Goal: Task Accomplishment & Management: Use online tool/utility

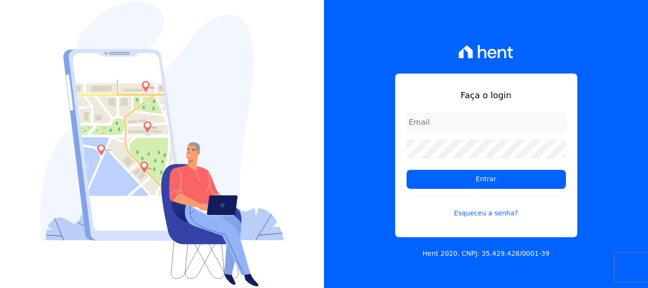
type input "erica@petraeng.com.br"
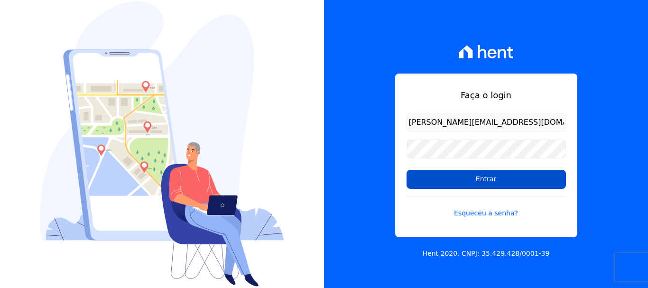
click at [479, 179] on input "Entrar" at bounding box center [485, 179] width 159 height 19
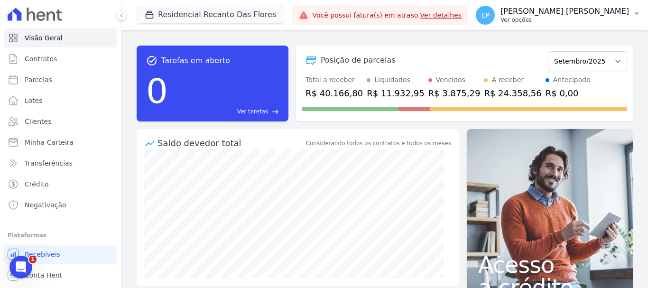
click at [601, 22] on p "Ver opções" at bounding box center [564, 20] width 128 height 8
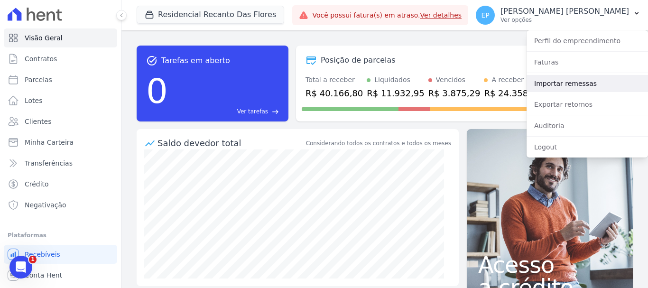
click at [548, 83] on link "Importar remessas" at bounding box center [586, 83] width 121 height 17
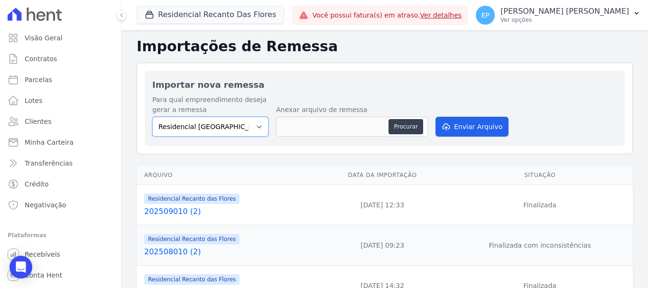
click at [253, 124] on select "Residencial [GEOGRAPHIC_DATA] Residencial Recanto das Flores" at bounding box center [210, 127] width 116 height 20
select select "17b43244-16d8-4099-af41-df3ffa9782b2"
click at [152, 117] on select "Residencial [GEOGRAPHIC_DATA] Residencial Recanto das Flores" at bounding box center [210, 127] width 116 height 20
click at [410, 130] on button "Procurar" at bounding box center [405, 126] width 34 height 15
type input "202509190"
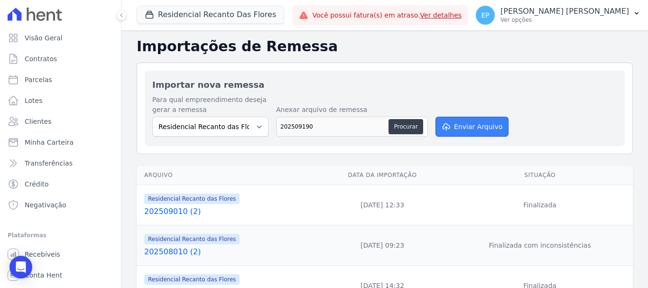
click at [464, 127] on button "Enviar Arquivo" at bounding box center [471, 127] width 73 height 20
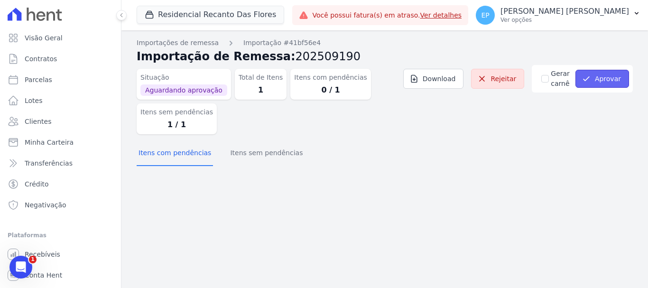
click at [611, 77] on button "Aprovar" at bounding box center [602, 79] width 54 height 18
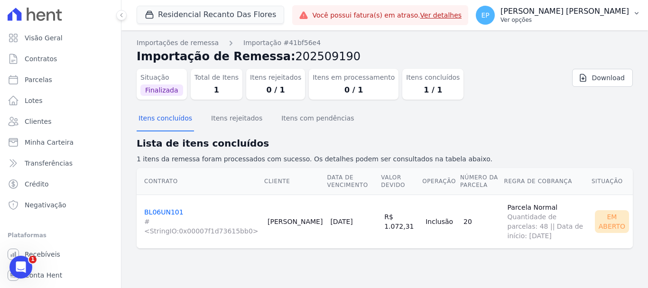
click at [613, 23] on p "Ver opções" at bounding box center [564, 20] width 128 height 8
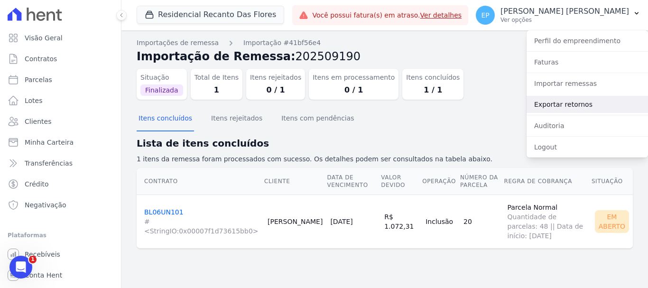
click at [550, 106] on link "Exportar retornos" at bounding box center [586, 104] width 121 height 17
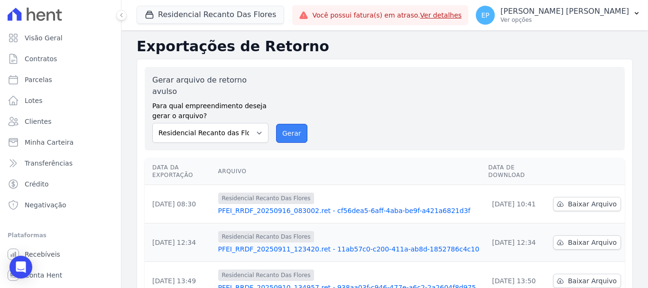
click at [295, 124] on button "Gerar" at bounding box center [291, 133] width 31 height 19
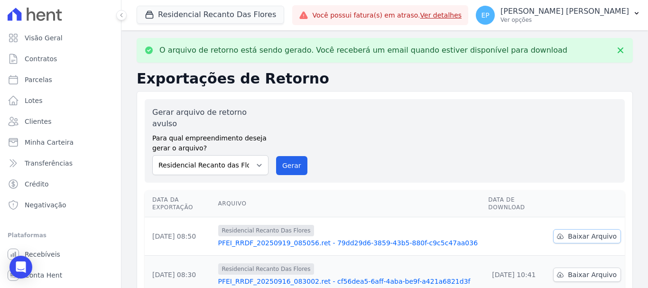
click at [573, 231] on span "Baixar Arquivo" at bounding box center [592, 235] width 49 height 9
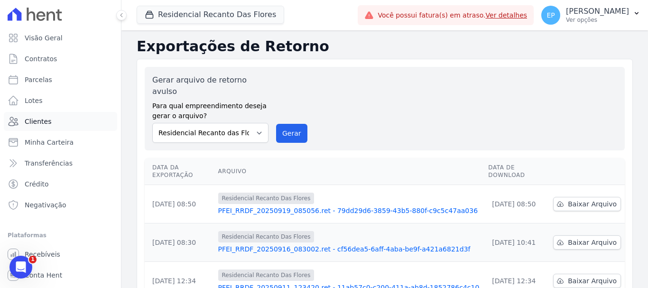
click at [34, 119] on span "Clientes" at bounding box center [38, 121] width 27 height 9
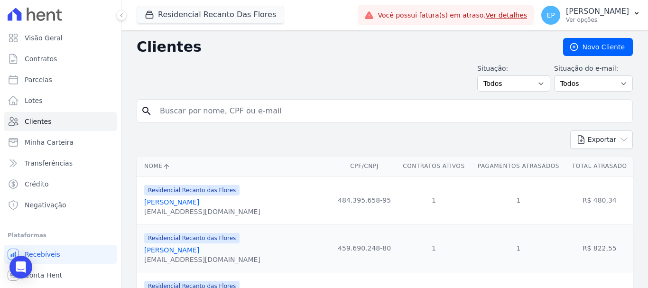
click at [174, 111] on input "search" at bounding box center [391, 110] width 474 height 19
type input "[PERSON_NAME]"
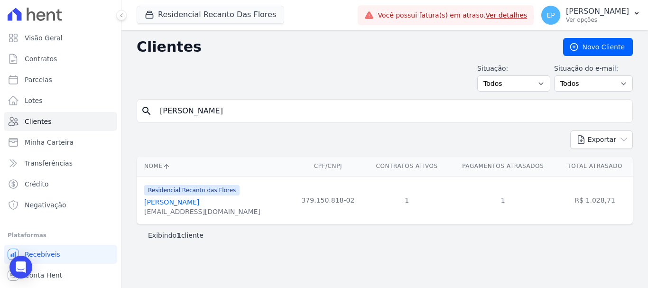
click at [199, 201] on link "[PERSON_NAME]" at bounding box center [171, 202] width 55 height 8
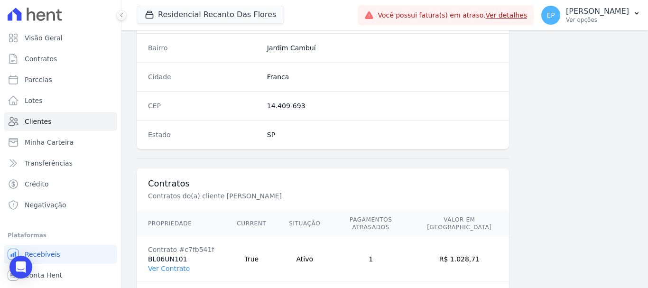
scroll to position [599, 0]
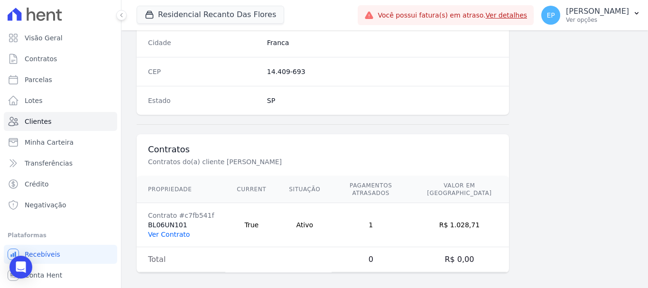
click at [176, 230] on link "Ver Contrato" at bounding box center [169, 234] width 42 height 8
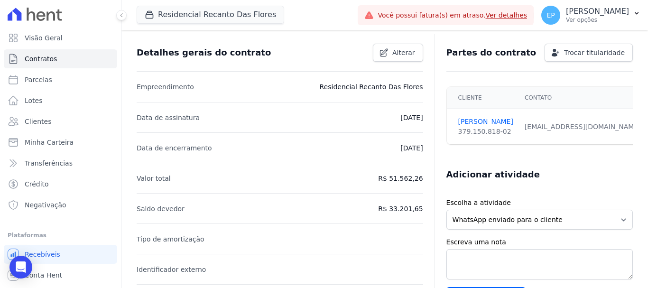
scroll to position [190, 0]
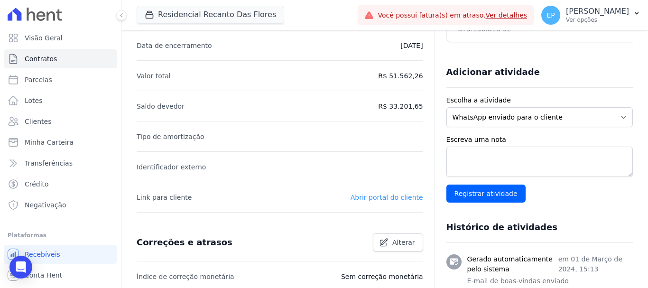
click at [374, 196] on link "Abrir portal do cliente" at bounding box center [386, 197] width 73 height 8
